Goal: Navigation & Orientation: Find specific page/section

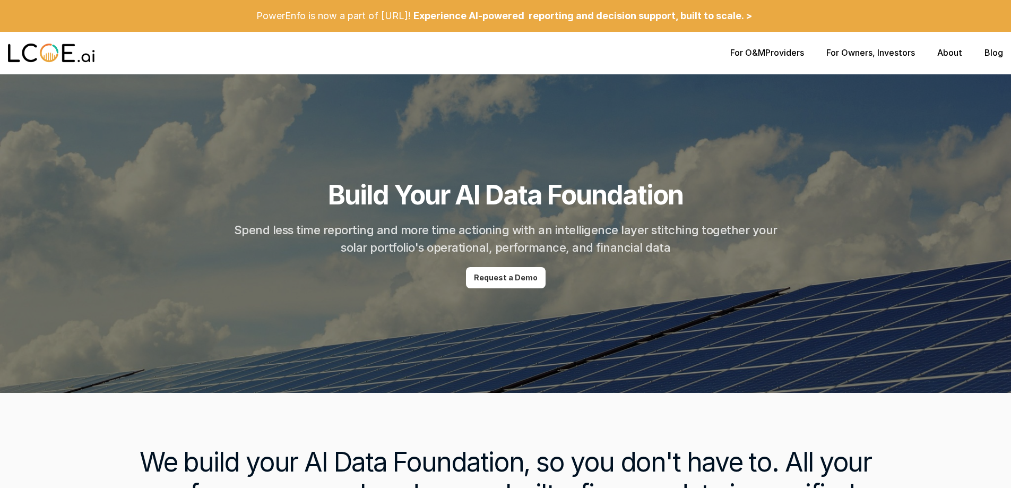
click at [545, 198] on h1 "Build Your AI Data Foundation" at bounding box center [505, 195] width 355 height 32
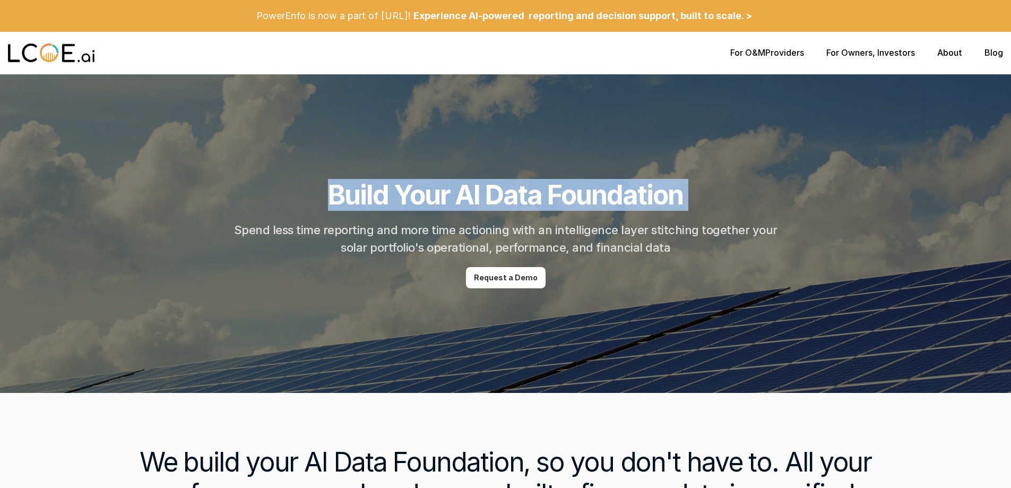
click at [545, 198] on h1 "Build Your AI Data Foundation" at bounding box center [505, 195] width 355 height 32
click at [946, 49] on link "About" at bounding box center [950, 52] width 25 height 11
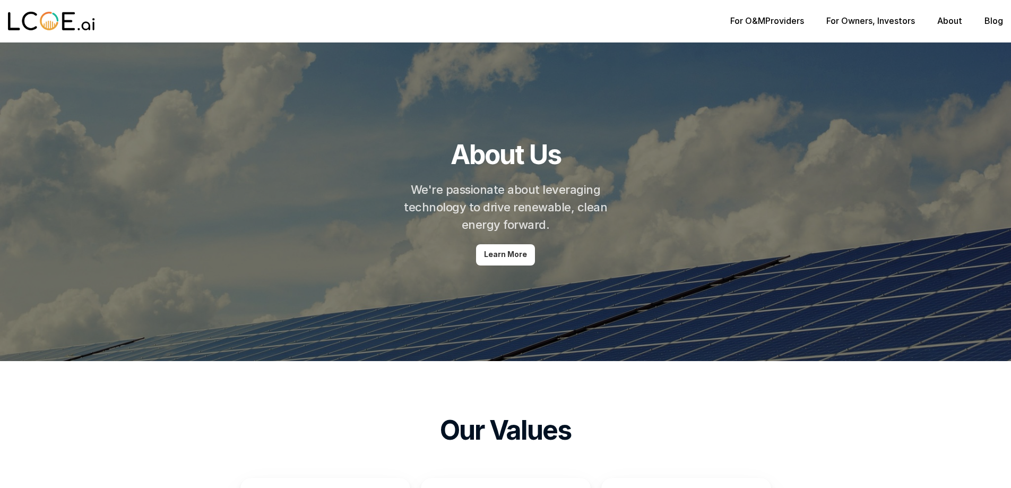
click at [993, 53] on div at bounding box center [505, 201] width 1011 height 319
